Goal: Check status

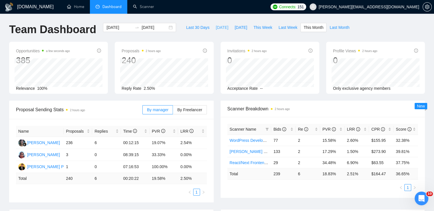
click at [216, 27] on span "[DATE]" at bounding box center [222, 27] width 13 height 6
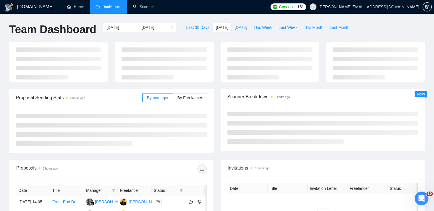
type input "[DATE]"
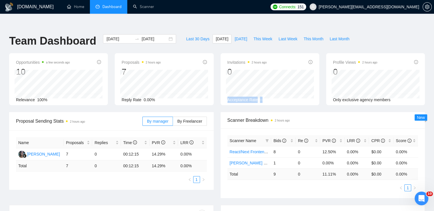
drag, startPoint x: 227, startPoint y: 87, endPoint x: 267, endPoint y: 92, distance: 40.2
click at [267, 92] on div "Invitations 2 hours ago 0 Acceptance Rate --" at bounding box center [270, 79] width 99 height 52
click at [288, 91] on div "Invitations 2 hours ago 0 Acceptance Rate --" at bounding box center [270, 79] width 99 height 52
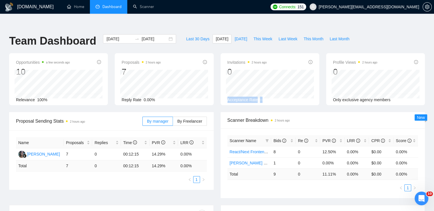
click at [300, 96] on div "Acceptance Rate --" at bounding box center [269, 99] width 85 height 6
click at [345, 97] on span "Only exclusive agency members" at bounding box center [362, 99] width 58 height 5
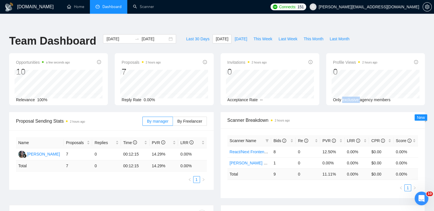
click at [345, 97] on span "Only exclusive agency members" at bounding box center [362, 99] width 58 height 5
click at [254, 97] on span "Acceptance Rate" at bounding box center [242, 99] width 31 height 5
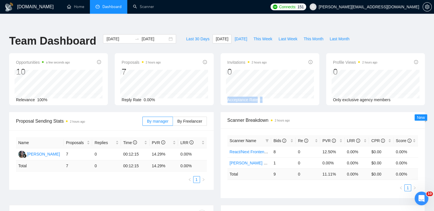
click at [282, 96] on div "Acceptance Rate --" at bounding box center [269, 99] width 85 height 6
